Goal: Task Accomplishment & Management: Manage account settings

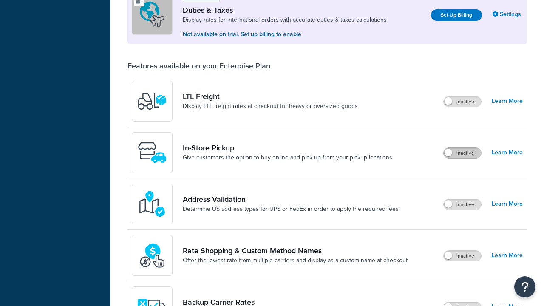
click at [462, 148] on label "Inactive" at bounding box center [462, 153] width 37 height 10
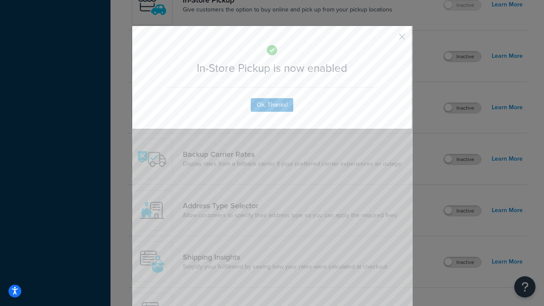
click at [389, 39] on button "button" at bounding box center [389, 40] width 2 height 2
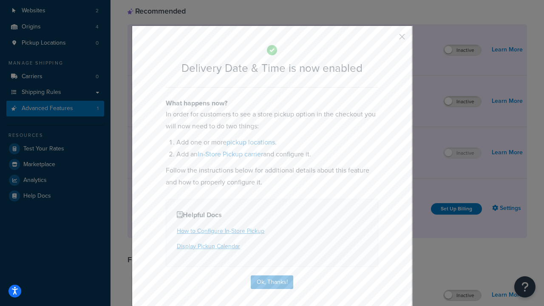
click at [389, 39] on button "button" at bounding box center [389, 40] width 2 height 2
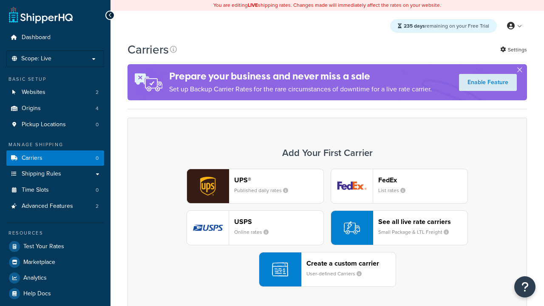
click at [327, 269] on div "Create a custom carrier User-defined Carriers" at bounding box center [350, 269] width 89 height 20
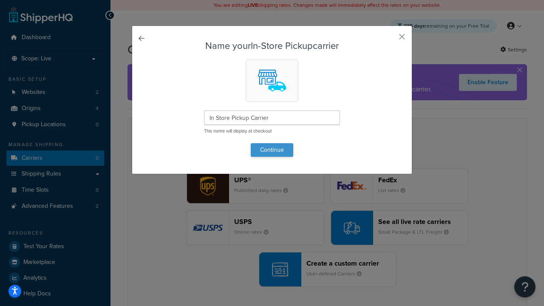
type input "In Store Pickup Carrier"
click at [272, 150] on button "Continue" at bounding box center [272, 150] width 42 height 14
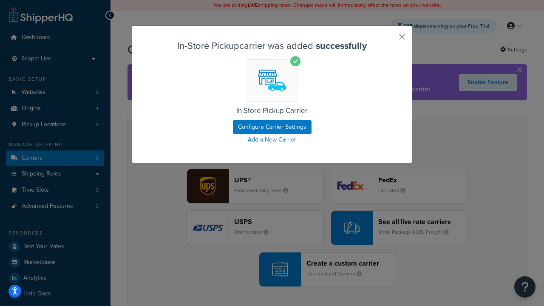
click at [389, 40] on button "button" at bounding box center [389, 40] width 2 height 2
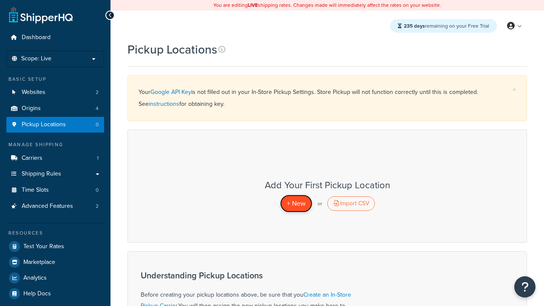
click at [296, 203] on span "+ New" at bounding box center [296, 203] width 19 height 10
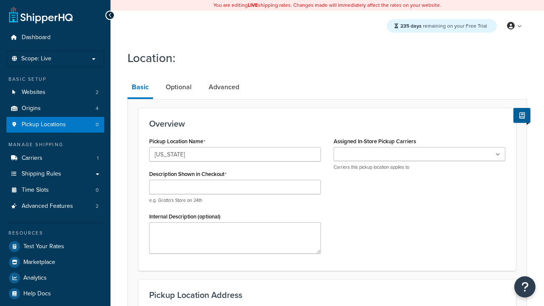
type input "California"
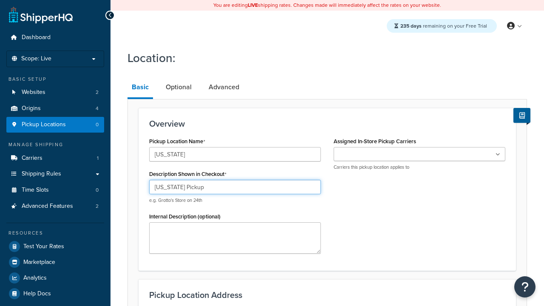
type input "California Pickup"
click at [419, 154] on ul at bounding box center [420, 154] width 172 height 14
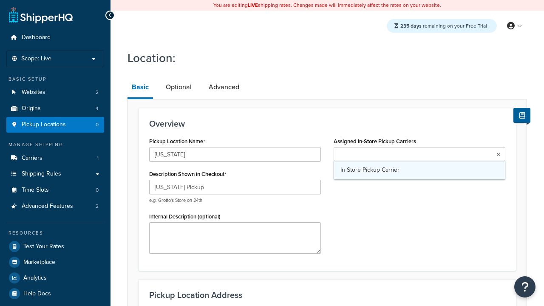
type input "3385 Michelson Drive"
type input "Suite B"
type input "Irvine"
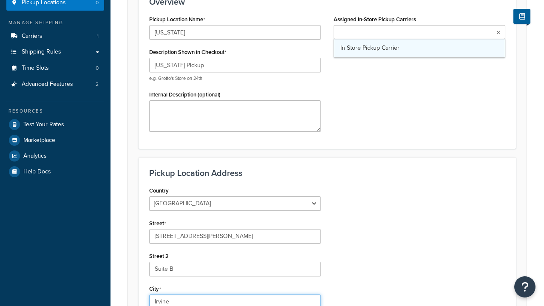
select select "5"
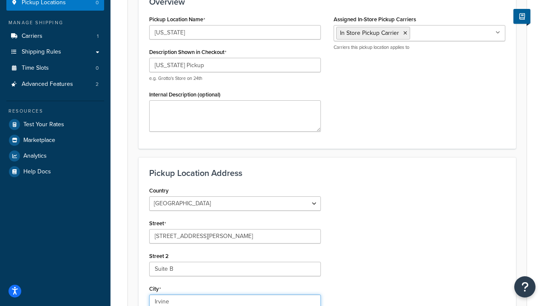
type input "Irvine"
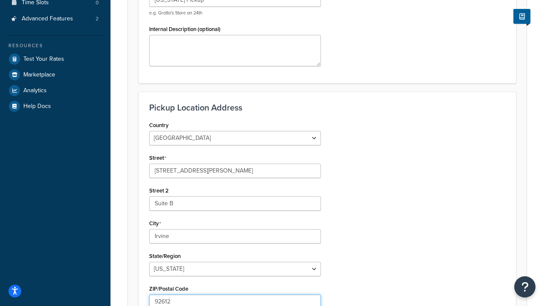
type input "92612"
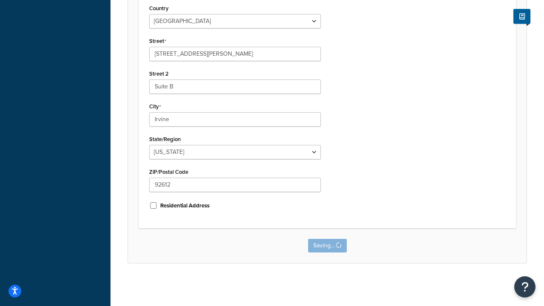
scroll to position [0, 0]
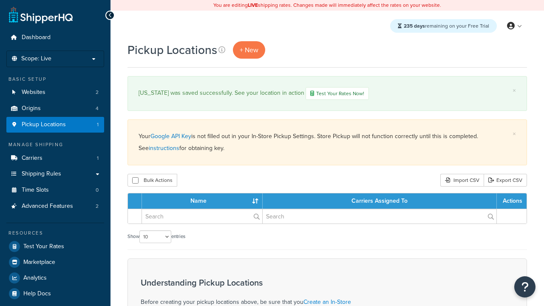
click at [204, 202] on th "Name" at bounding box center [202, 200] width 121 height 15
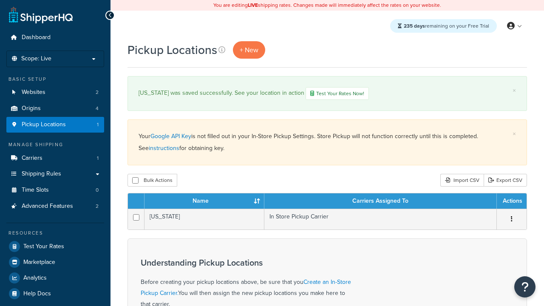
click at [204, 202] on th "Name" at bounding box center [204, 200] width 120 height 15
click at [380, 202] on th "Carriers Assigned To" at bounding box center [380, 200] width 232 height 15
click at [511, 202] on th "Actions" at bounding box center [512, 200] width 30 height 15
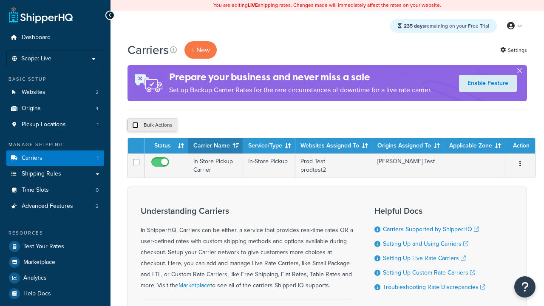
click at [135, 125] on input "checkbox" at bounding box center [135, 125] width 6 height 6
checkbox input "true"
click at [0, 0] on button "Delete" at bounding box center [0, 0] width 0 height 0
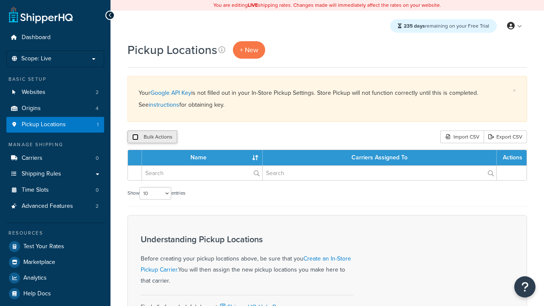
click at [135, 137] on input "checkbox" at bounding box center [135, 137] width 6 height 6
checkbox input "true"
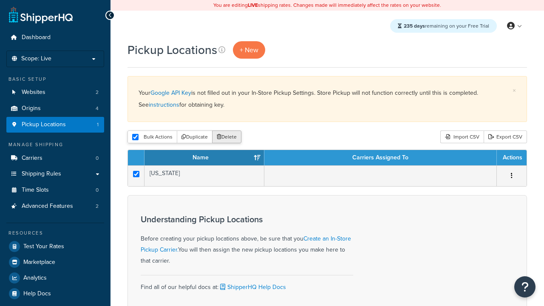
click at [229, 137] on button "Delete" at bounding box center [226, 136] width 29 height 13
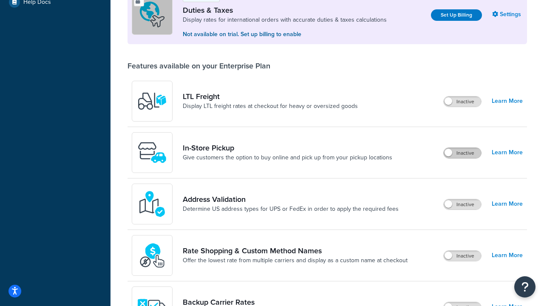
scroll to position [82, 0]
